Goal: Ask a question

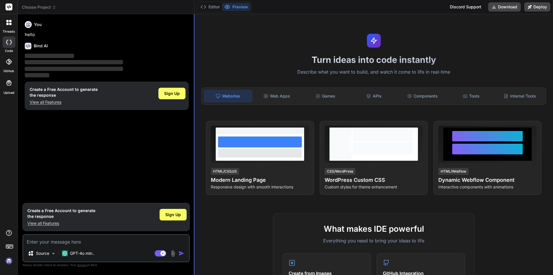
type textarea "x"
click at [62, 243] on textarea at bounding box center [106, 240] width 166 height 10
type textarea "s"
type textarea "x"
type textarea "so"
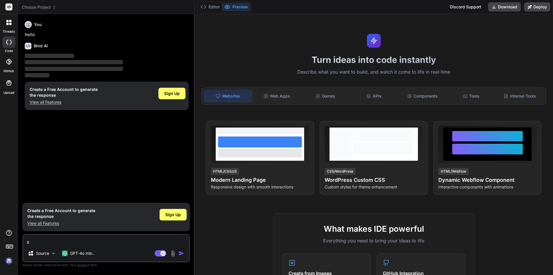
type textarea "x"
type textarea "sop"
type textarea "x"
type textarea "sopy"
type textarea "x"
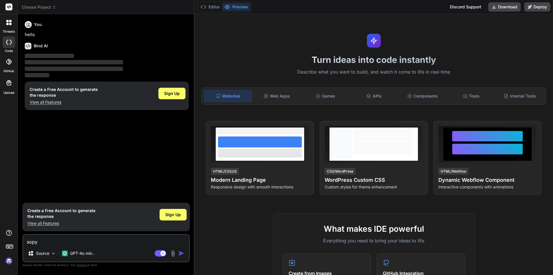
type textarea "sopyf"
type textarea "x"
type textarea "sopyfy"
type textarea "x"
type textarea "sopyfy"
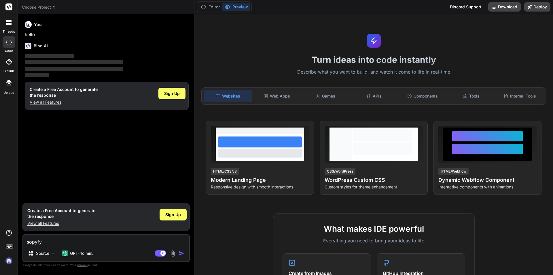
type textarea "x"
click at [182, 253] on img "button" at bounding box center [182, 253] width 6 height 6
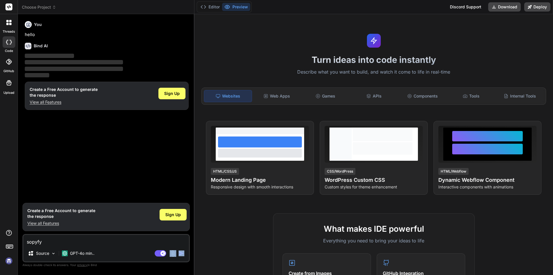
click at [176, 255] on div "Agent Mode. When this toggle is activated, AI automatically makes decisions, re…" at bounding box center [170, 253] width 33 height 7
click at [62, 242] on textarea "sopyfy" at bounding box center [106, 240] width 166 height 10
type textarea "sopyfy"
type textarea "x"
type textarea "sopyf"
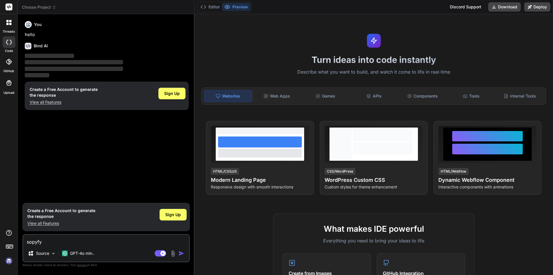
type textarea "x"
type textarea "sopy"
type textarea "x"
type textarea "sop"
type textarea "x"
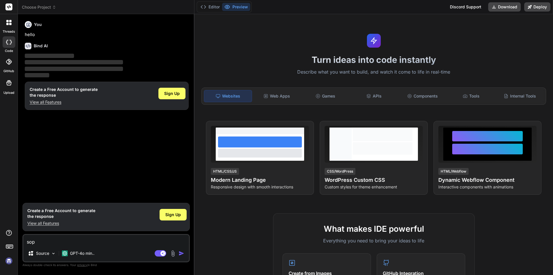
type textarea "so"
type textarea "x"
type textarea "s"
type textarea "x"
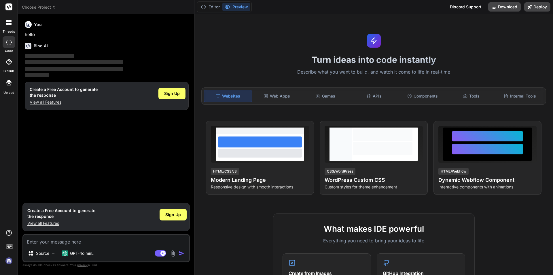
type textarea "j"
type textarea "x"
type textarea "h"
type textarea "x"
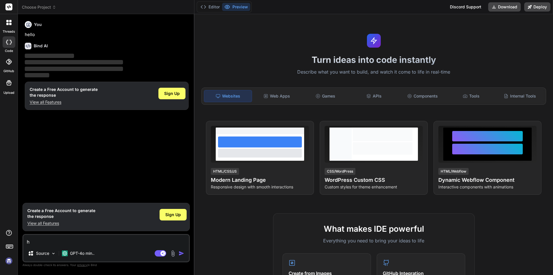
type textarea "hi"
type textarea "x"
type textarea "hi"
click at [182, 253] on img "button" at bounding box center [182, 253] width 6 height 6
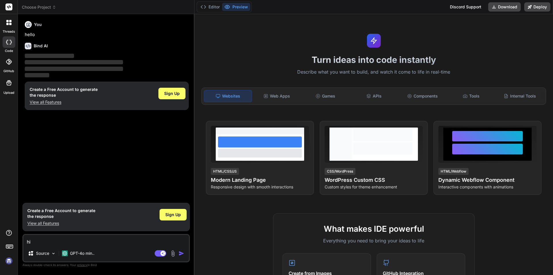
click at [182, 253] on img "button" at bounding box center [182, 253] width 6 height 6
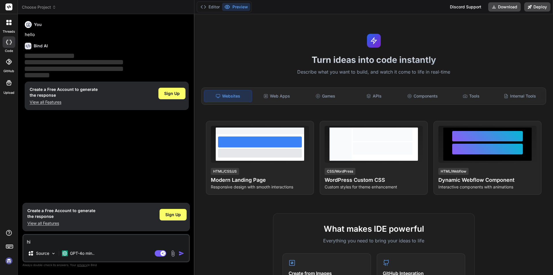
click at [181, 252] on img "button" at bounding box center [182, 253] width 6 height 6
click at [181, 251] on img "button" at bounding box center [182, 253] width 6 height 6
click at [182, 251] on img "button" at bounding box center [182, 253] width 6 height 6
click at [180, 254] on img "button" at bounding box center [182, 253] width 6 height 6
